Goal: Task Accomplishment & Management: Use online tool/utility

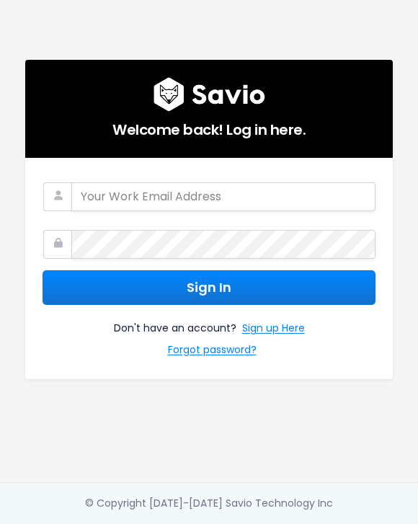
type input "ch@memberful.com"
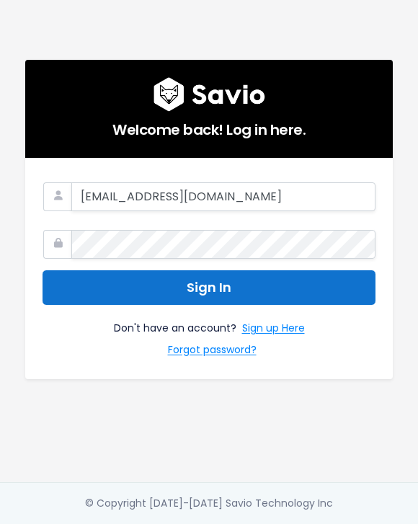
click at [225, 285] on button "Sign In" at bounding box center [209, 287] width 333 height 35
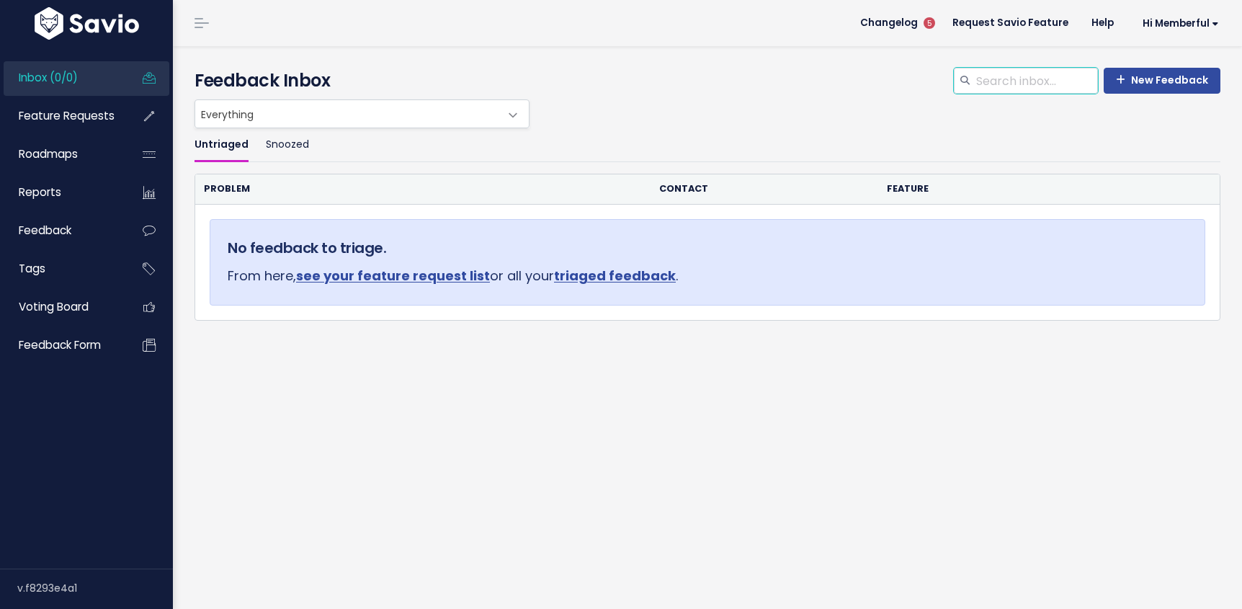
click at [1016, 79] on input "search" at bounding box center [1036, 81] width 123 height 26
click at [58, 112] on span "Feature Requests" at bounding box center [67, 115] width 96 height 15
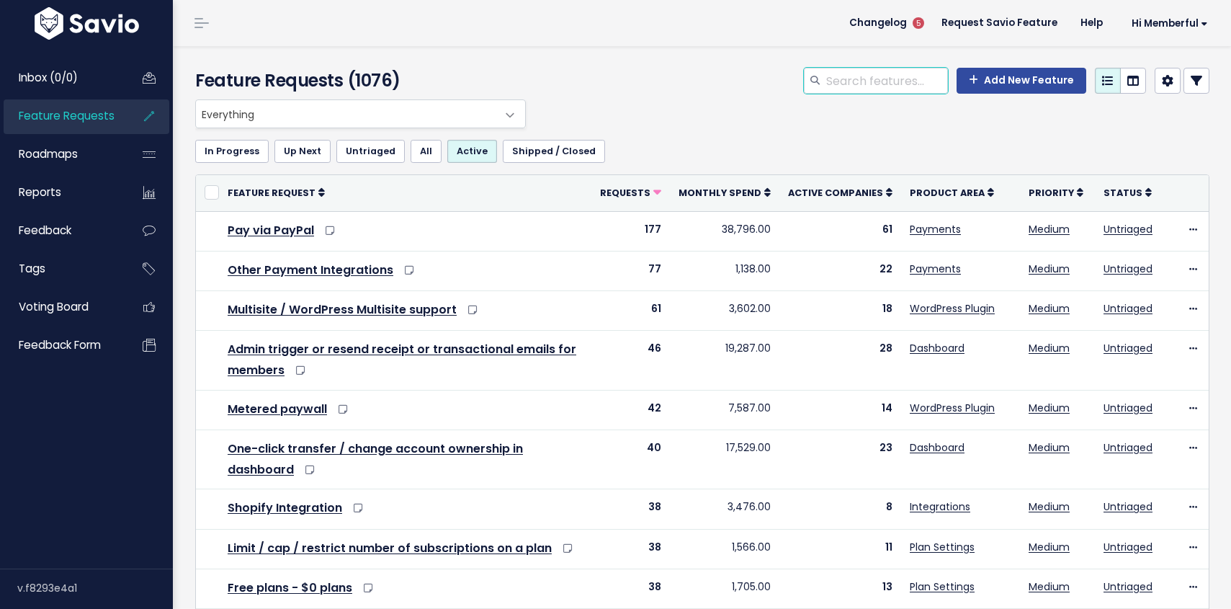
click at [859, 79] on input "search" at bounding box center [886, 81] width 123 height 26
paste input "mike.scheideman@selland.technology"
type input "mike.scheideman@selland.technology"
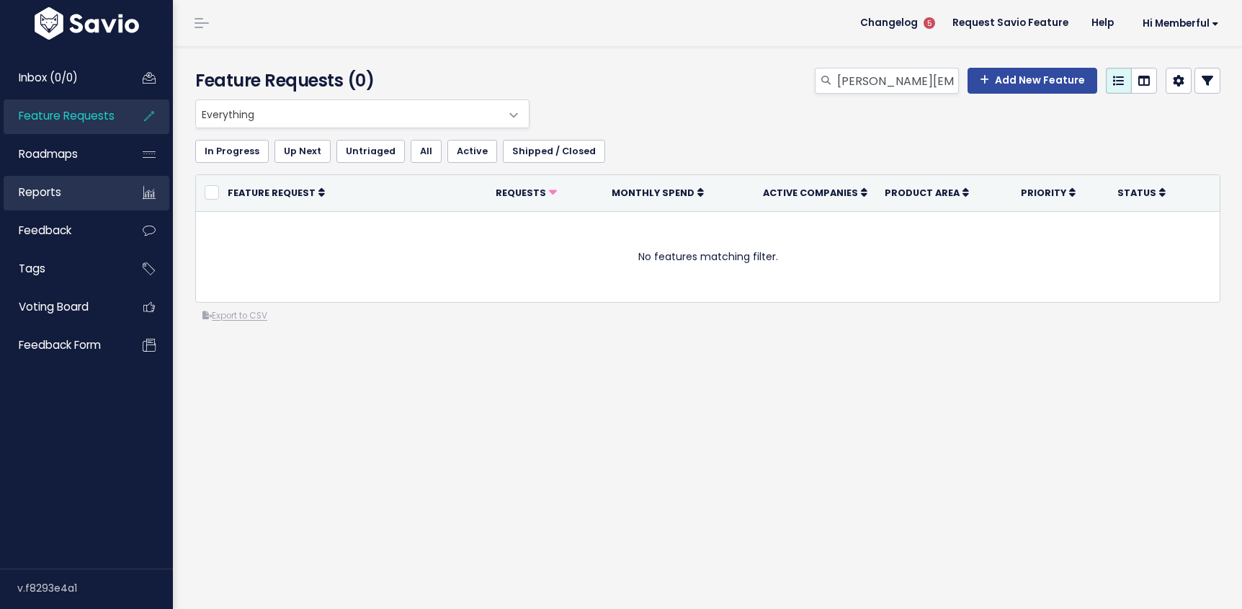
click at [32, 188] on span "Reports" at bounding box center [40, 191] width 43 height 15
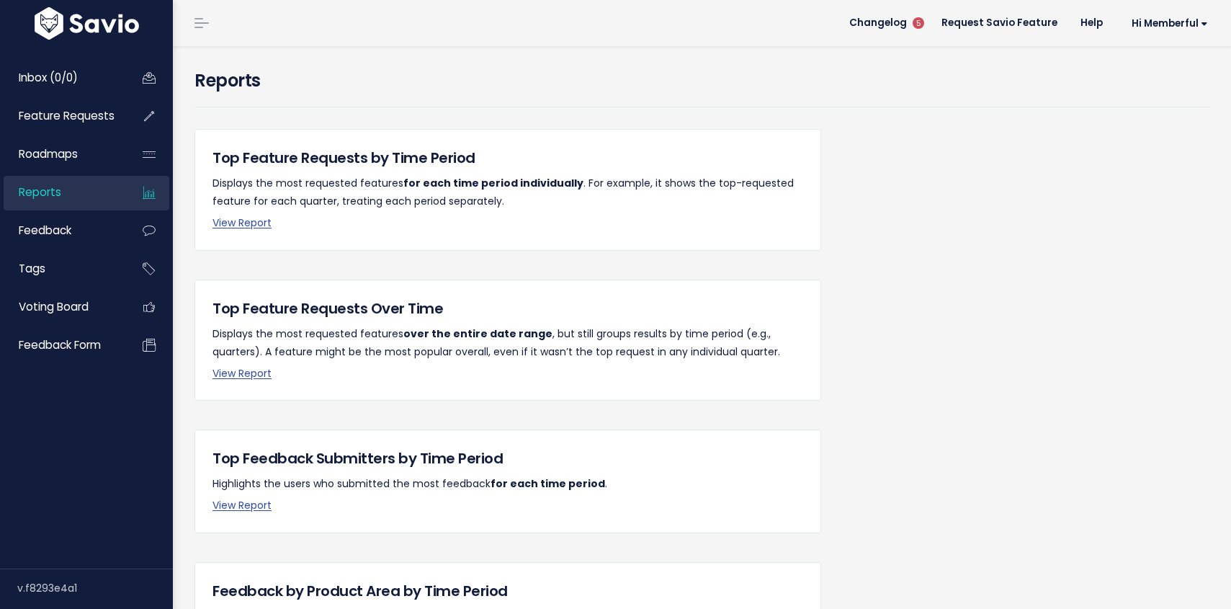
click at [351, 463] on h5 "Top Feedback Submitters by Time Period" at bounding box center [508, 458] width 591 height 22
click at [71, 118] on span "Feature Requests" at bounding box center [67, 115] width 96 height 15
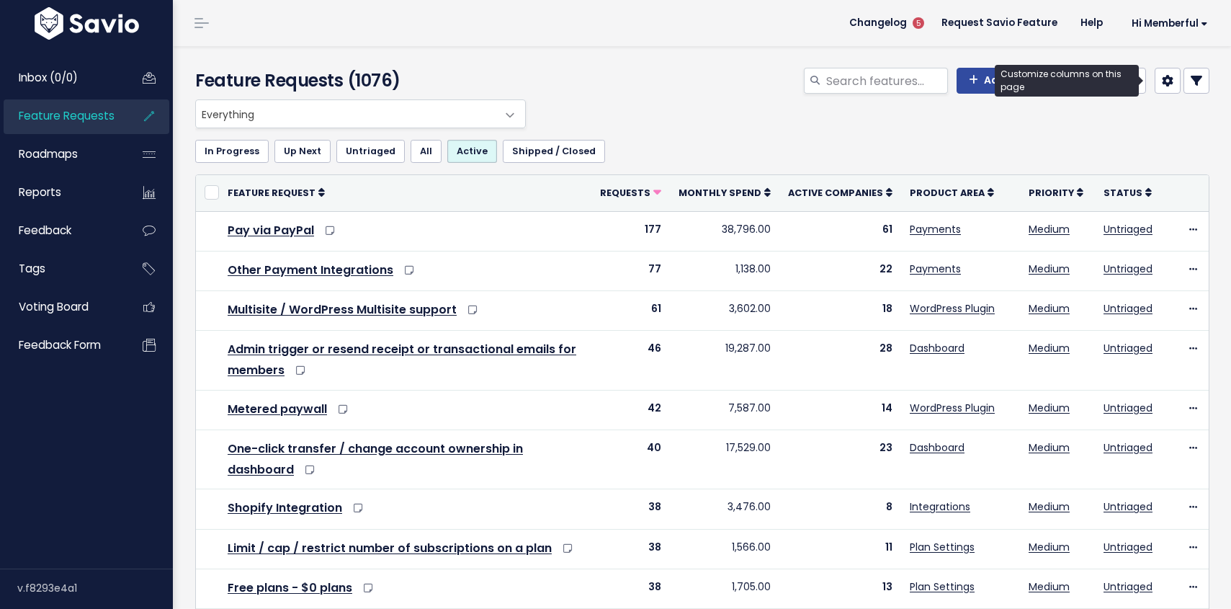
click at [1162, 86] on link at bounding box center [1168, 81] width 26 height 26
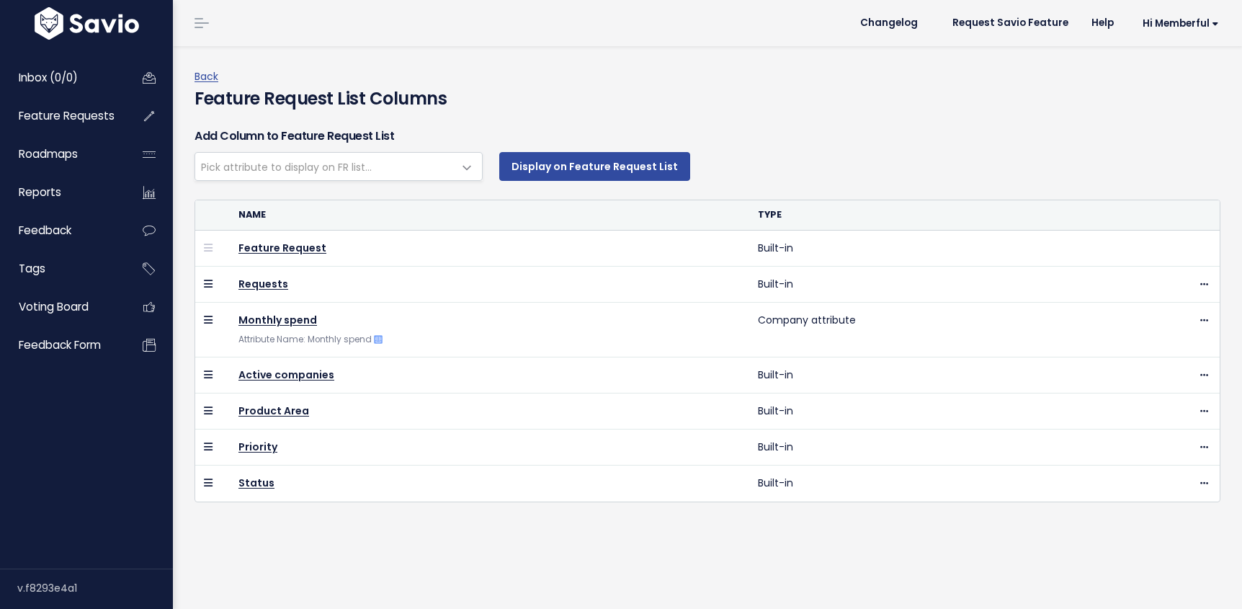
select select
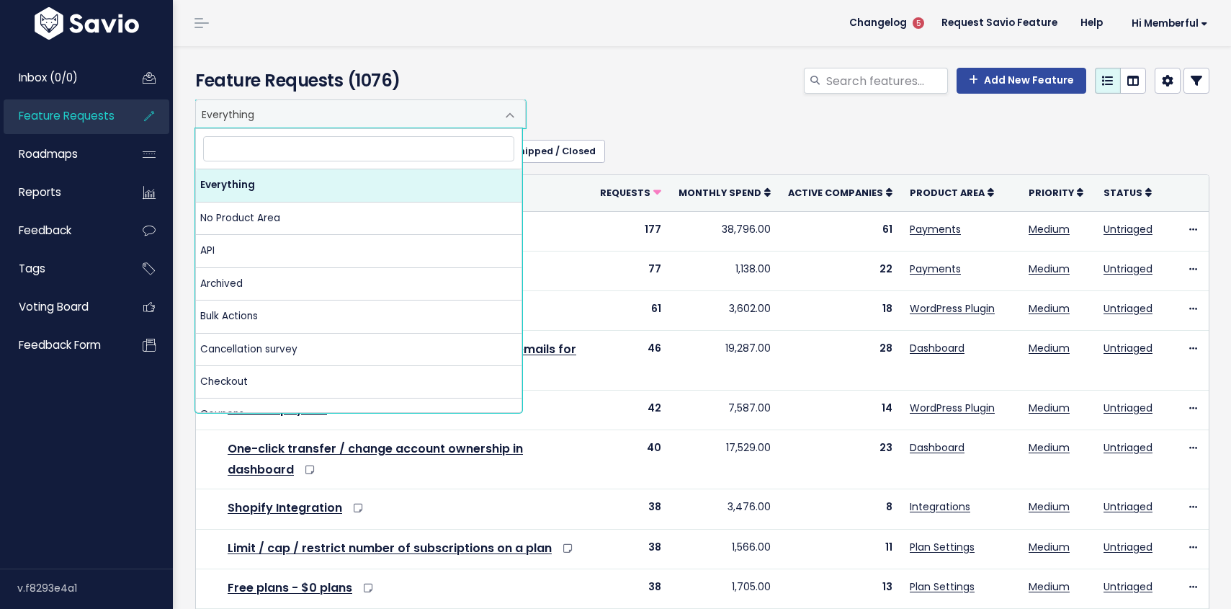
click at [357, 113] on span "Everything" at bounding box center [346, 113] width 300 height 27
click at [324, 152] on input "search" at bounding box center [358, 148] width 311 height 25
type input "[PERSON_NAME][EMAIL_ADDRESS][PERSON_NAME][PERSON_NAME][DOMAIN_NAME]"
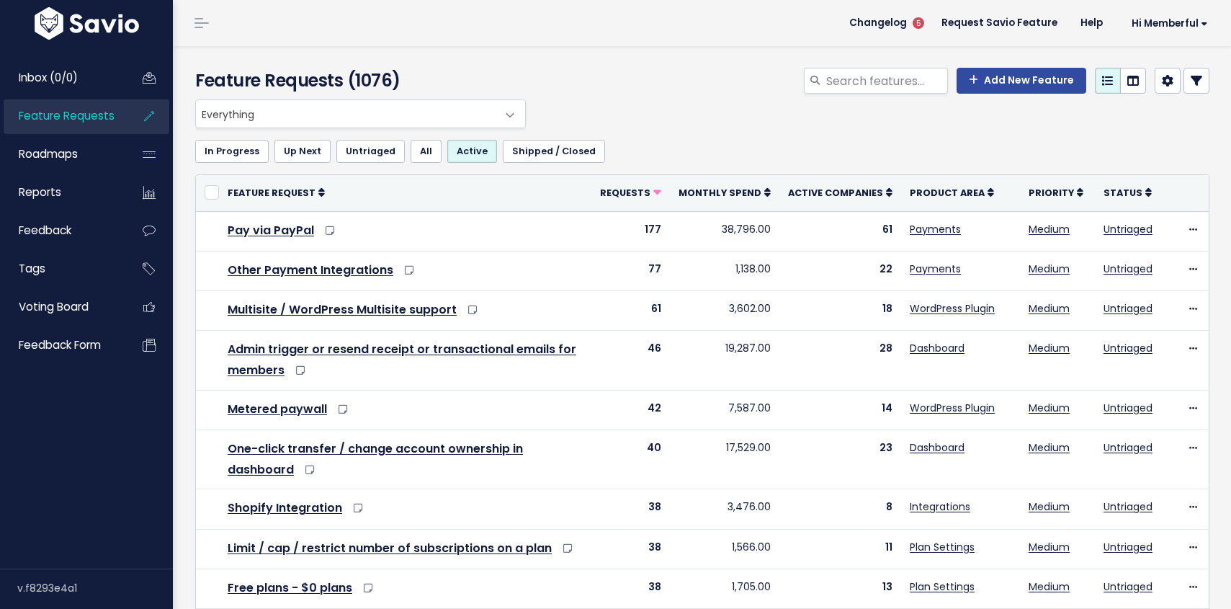
click at [623, 70] on div "Add New Feature" at bounding box center [875, 84] width 691 height 32
